Goal: Information Seeking & Learning: Learn about a topic

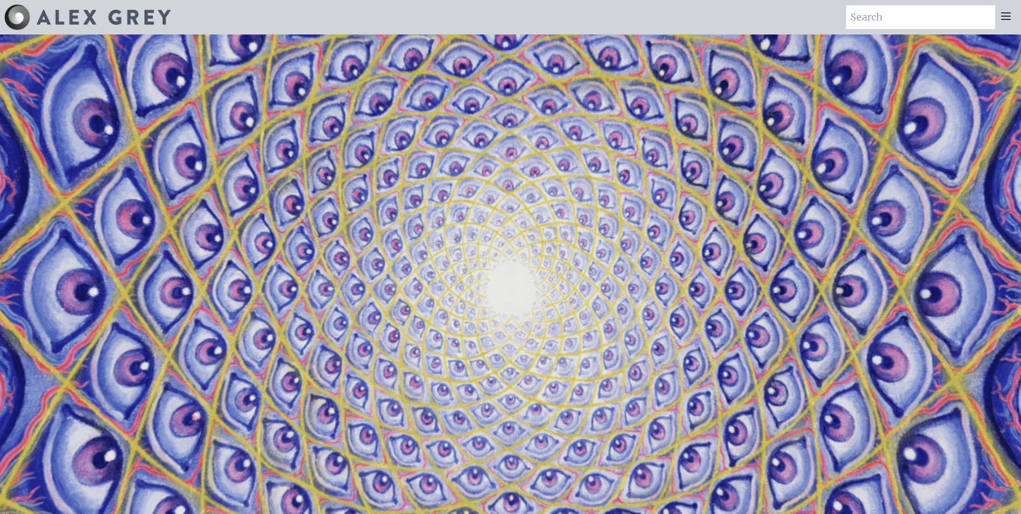
click at [1009, 23] on div at bounding box center [1006, 17] width 22 height 24
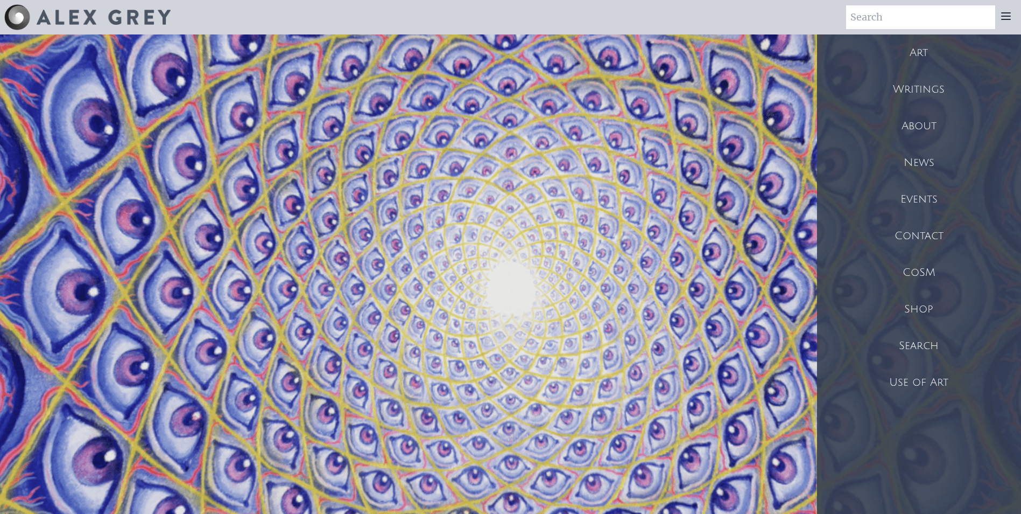
click at [929, 164] on div "News" at bounding box center [919, 162] width 204 height 37
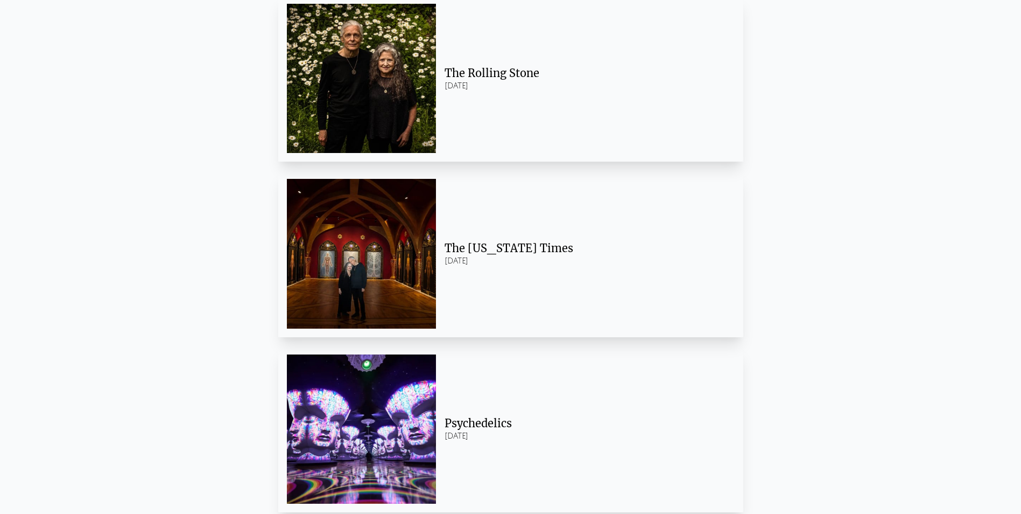
scroll to position [269, 0]
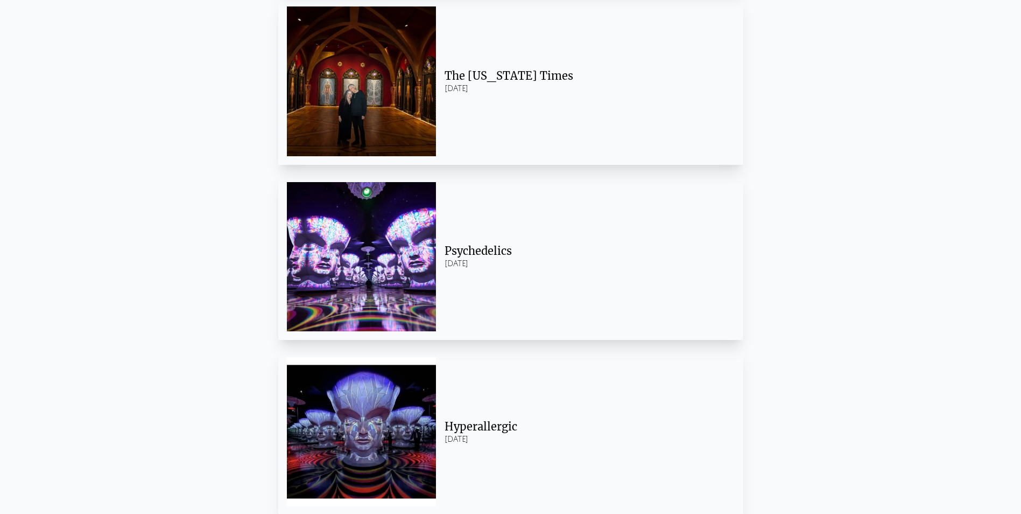
click at [482, 248] on div "Psychedelics" at bounding box center [586, 250] width 282 height 15
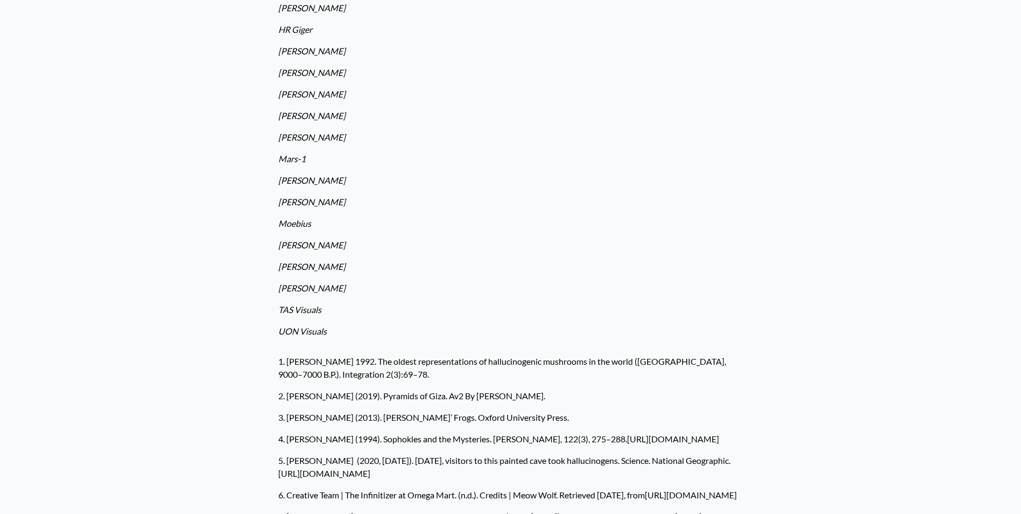
scroll to position [1607, 0]
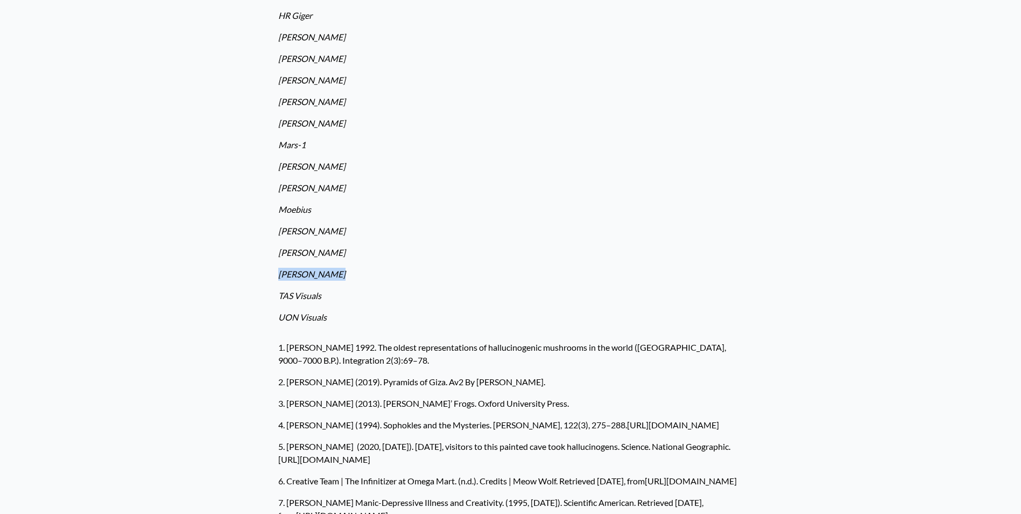
drag, startPoint x: 275, startPoint y: 248, endPoint x: 335, endPoint y: 248, distance: 60.3
drag, startPoint x: 335, startPoint y: 248, endPoint x: 312, endPoint y: 249, distance: 23.2
copy em "Robert Venosa"
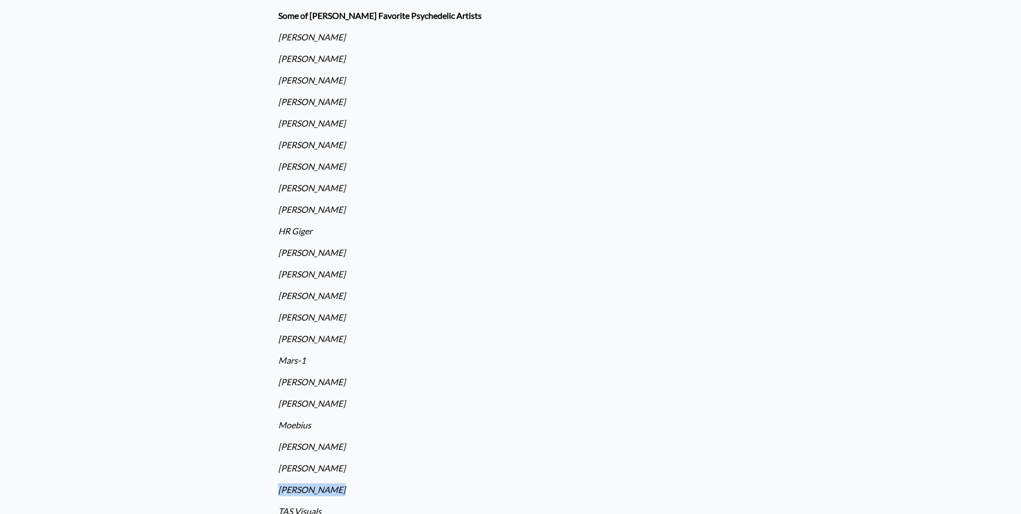
drag, startPoint x: 267, startPoint y: 182, endPoint x: 339, endPoint y: 182, distance: 72.1
drag, startPoint x: 339, startPoint y: 182, endPoint x: 317, endPoint y: 182, distance: 22.6
copy em "Fred Tomaselli"
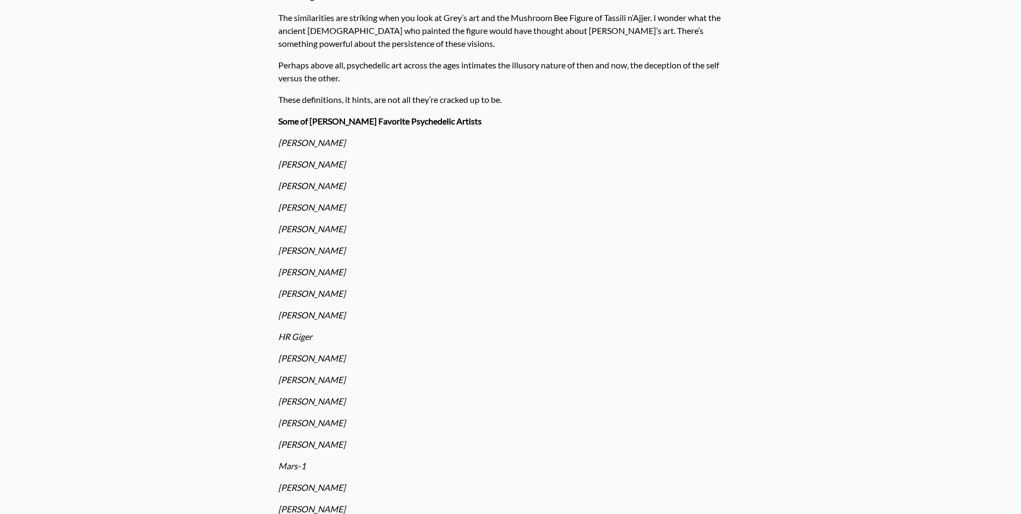
scroll to position [1284, 0]
drag, startPoint x: 274, startPoint y: 142, endPoint x: 339, endPoint y: 140, distance: 64.6
drag, startPoint x: 339, startPoint y: 140, endPoint x: 327, endPoint y: 141, distance: 11.9
copy em "Amanda Sage"
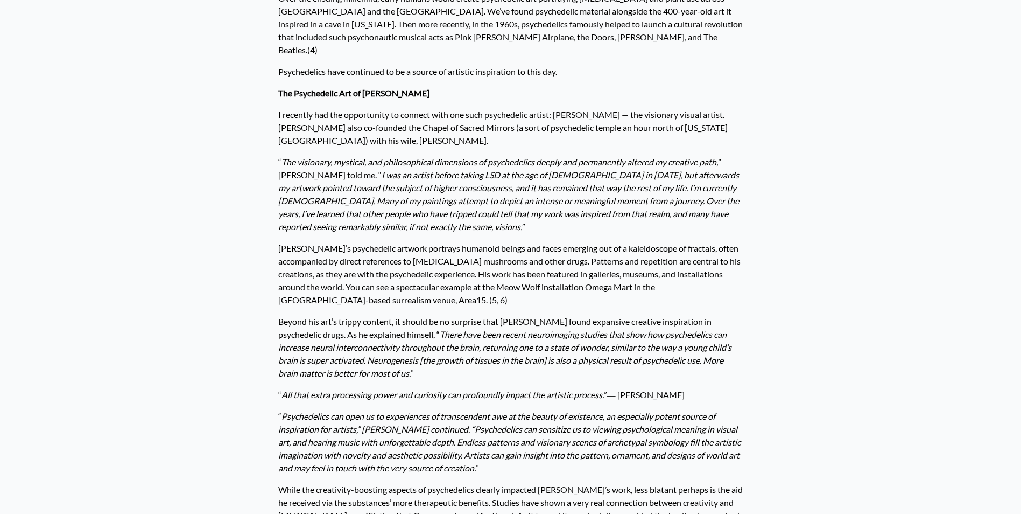
scroll to position [0, 0]
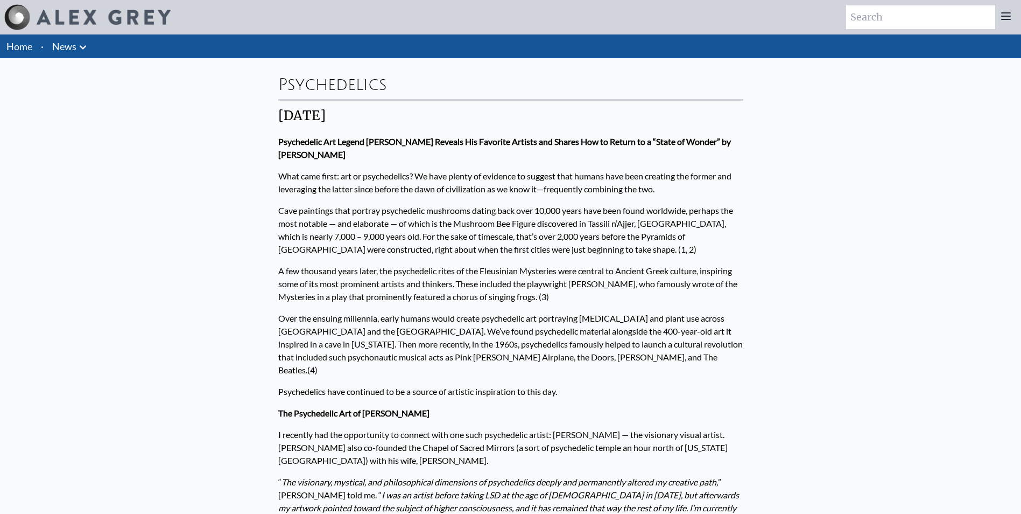
click at [118, 16] on img at bounding box center [104, 17] width 134 height 15
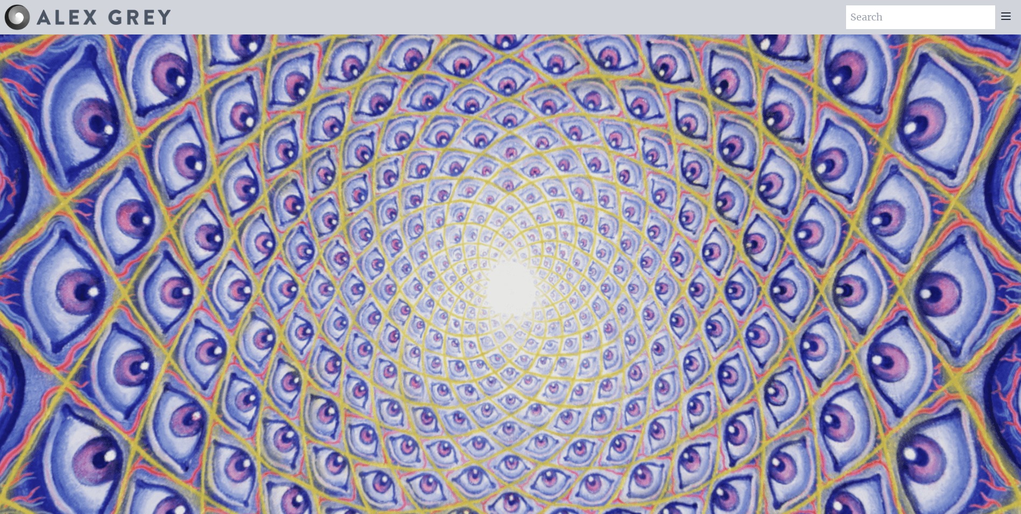
click at [1004, 17] on icon at bounding box center [1006, 16] width 13 height 13
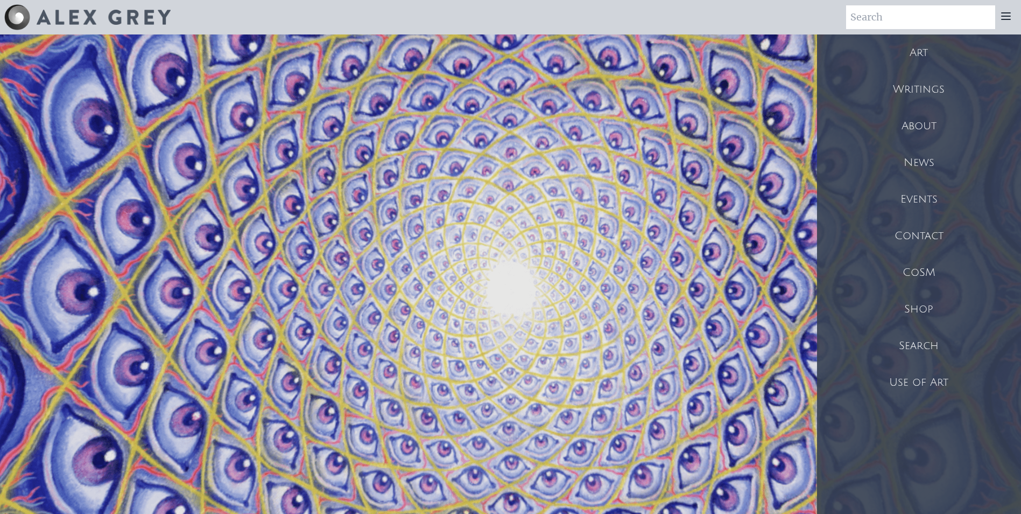
click at [927, 306] on div "Shop" at bounding box center [919, 309] width 204 height 37
